Goal: Register for event/course

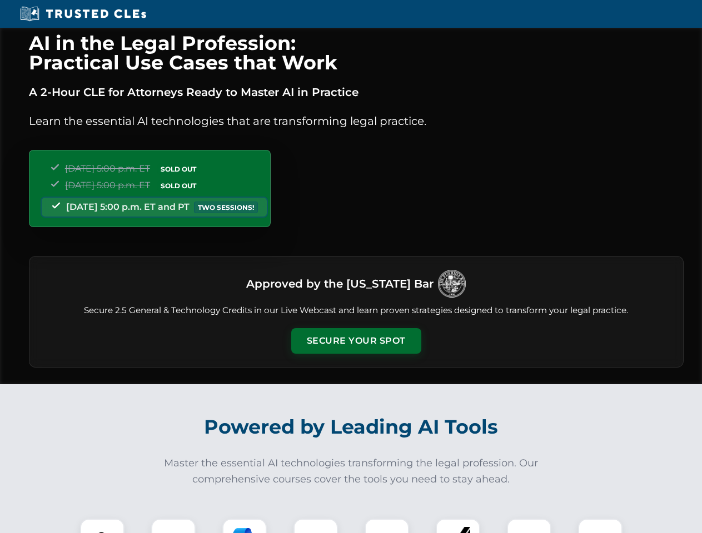
click at [356, 341] on button "Secure Your Spot" at bounding box center [356, 341] width 130 height 26
click at [102, 526] on img at bounding box center [102, 541] width 32 height 32
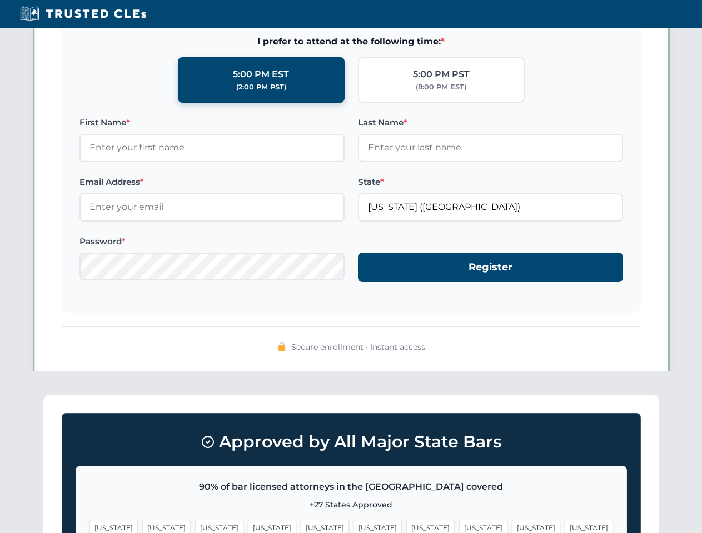
click at [406, 526] on span "[US_STATE]" at bounding box center [430, 528] width 48 height 16
click at [512, 526] on span "[US_STATE]" at bounding box center [536, 528] width 48 height 16
